Goal: Information Seeking & Learning: Find specific fact

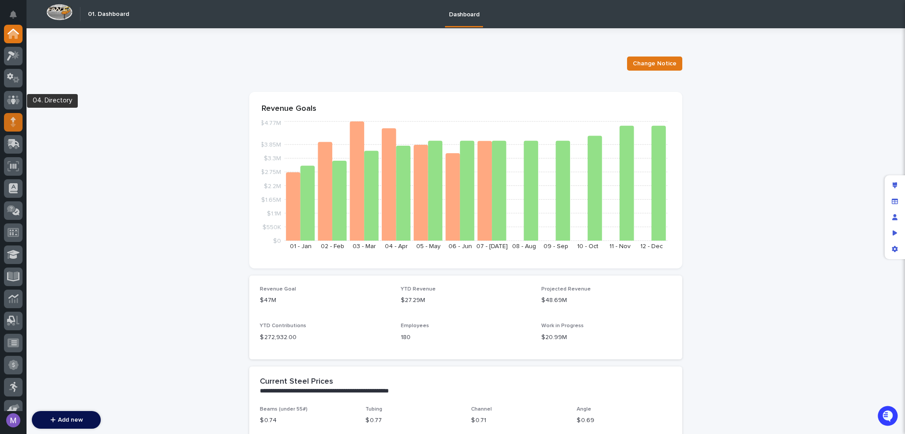
click at [12, 113] on div at bounding box center [13, 122] width 19 height 19
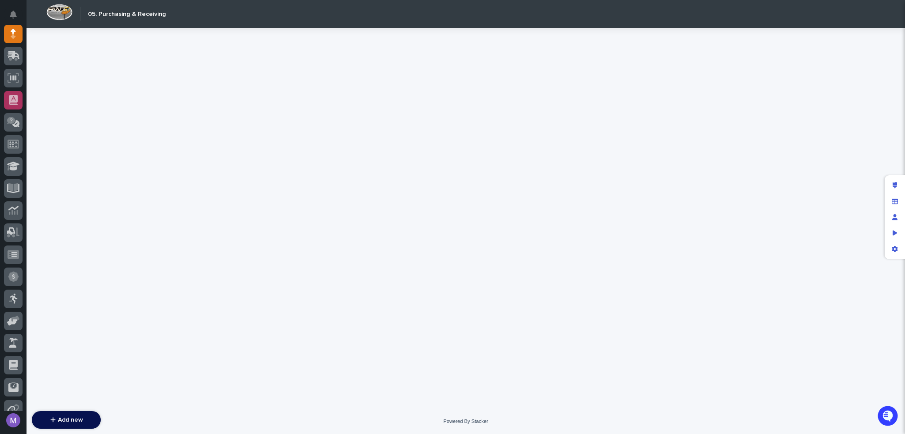
click at [15, 106] on div at bounding box center [13, 100] width 19 height 19
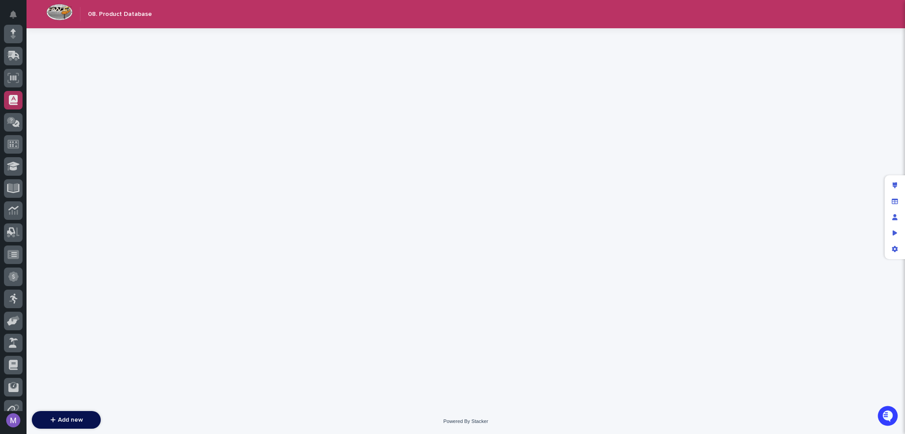
scroll to position [155, 0]
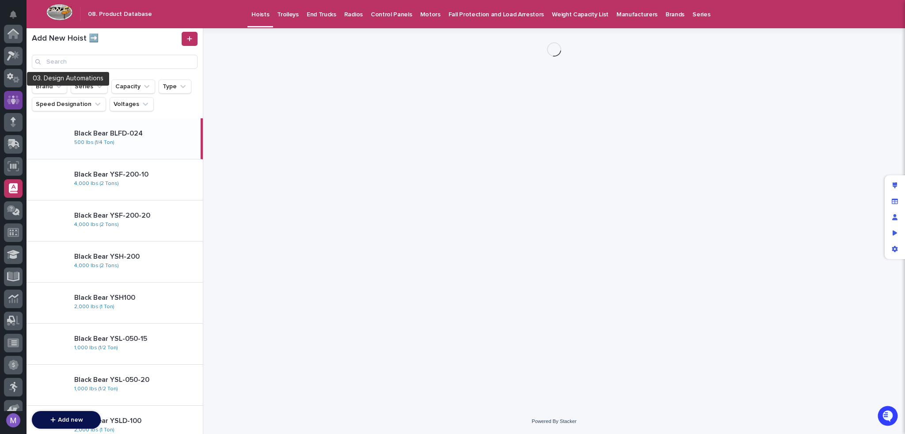
click at [18, 99] on icon at bounding box center [13, 99] width 13 height 9
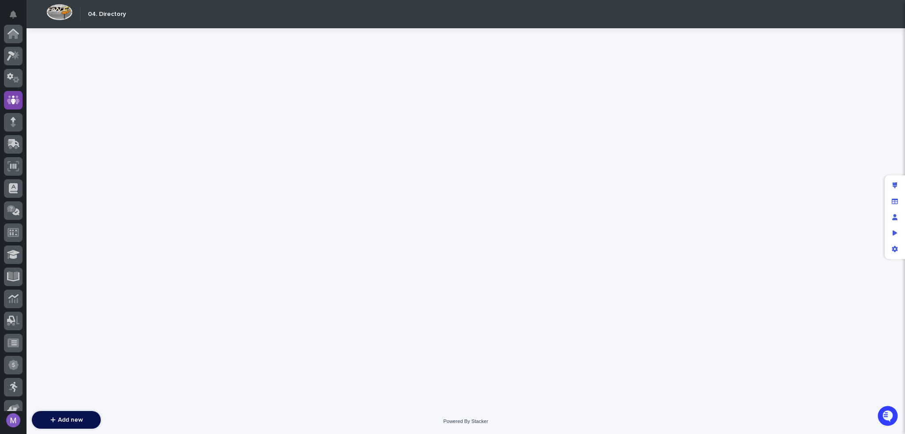
scroll to position [66, 0]
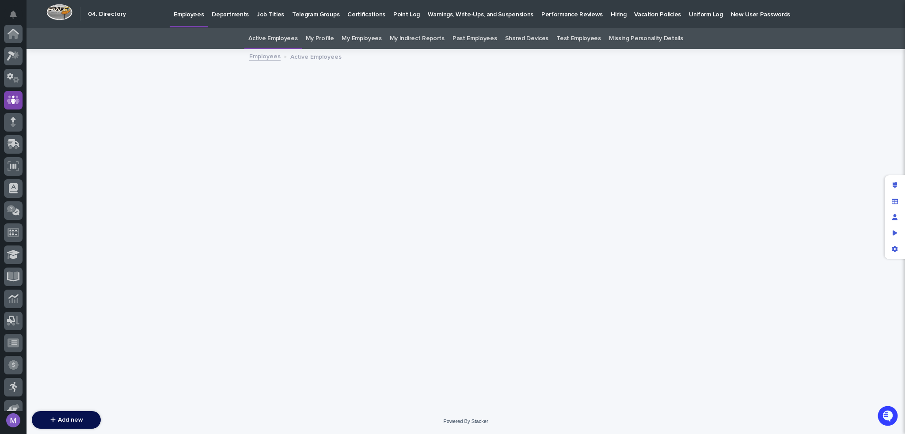
scroll to position [66, 0]
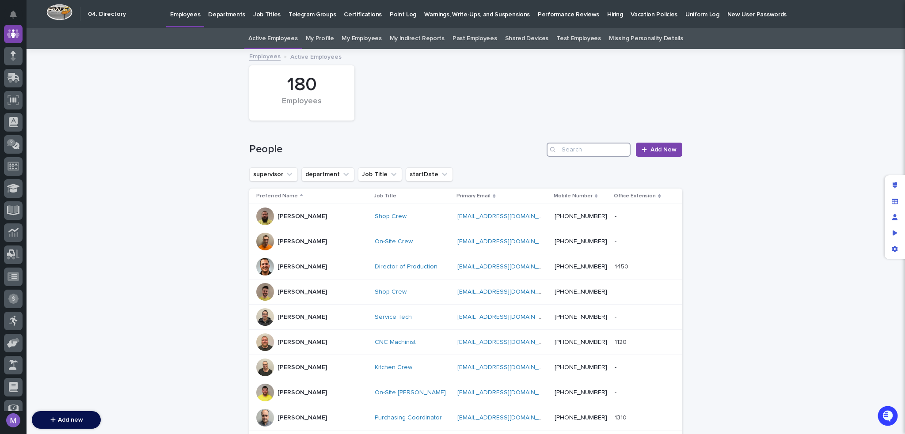
click at [594, 146] on input "Search" at bounding box center [589, 150] width 84 height 14
type input "[DEMOGRAPHIC_DATA]"
